Goal: Find specific page/section: Find specific page/section

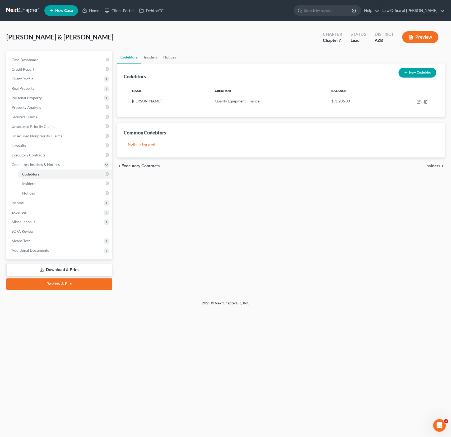
click at [108, 39] on div "[PERSON_NAME] & [PERSON_NAME] Upgraded Chapter Chapter 7 Status Lead District […" at bounding box center [225, 39] width 439 height 23
click at [97, 10] on link "Home" at bounding box center [91, 11] width 22 height 10
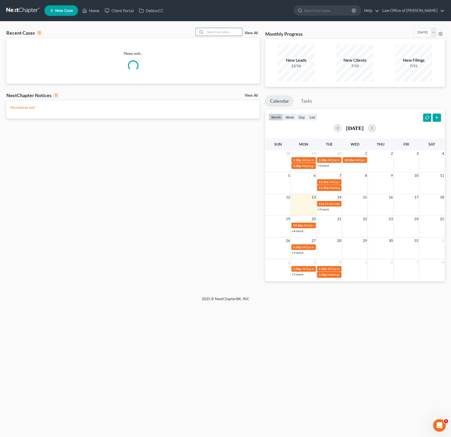
click at [223, 30] on input "search" at bounding box center [223, 32] width 37 height 8
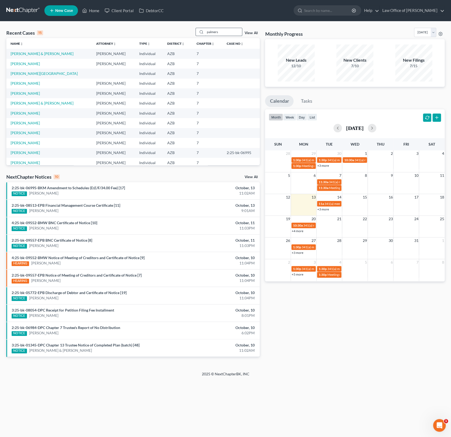
type input "palmers"
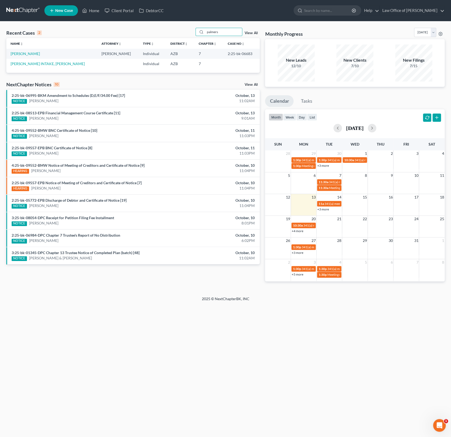
click at [23, 49] on td "[PERSON_NAME]" at bounding box center [51, 54] width 91 height 10
click at [24, 53] on link "[PERSON_NAME]" at bounding box center [25, 53] width 29 height 4
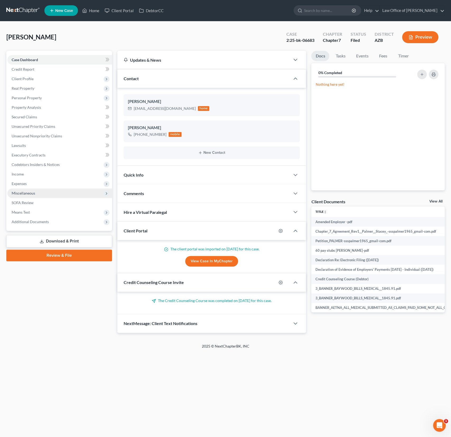
click at [30, 194] on span "Miscellaneous" at bounding box center [24, 193] width 24 height 4
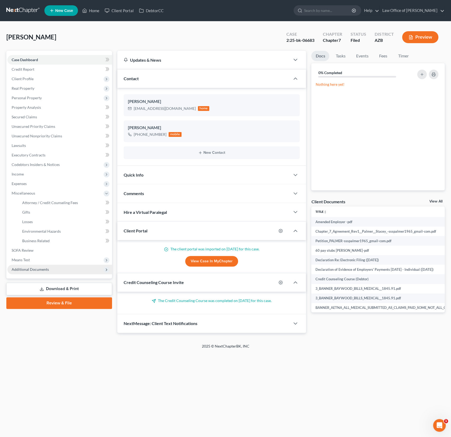
click at [33, 269] on span "Additional Documents" at bounding box center [30, 269] width 37 height 4
click at [36, 246] on link "PACER Notices" at bounding box center [65, 250] width 94 height 10
